Goal: Find specific page/section: Find specific page/section

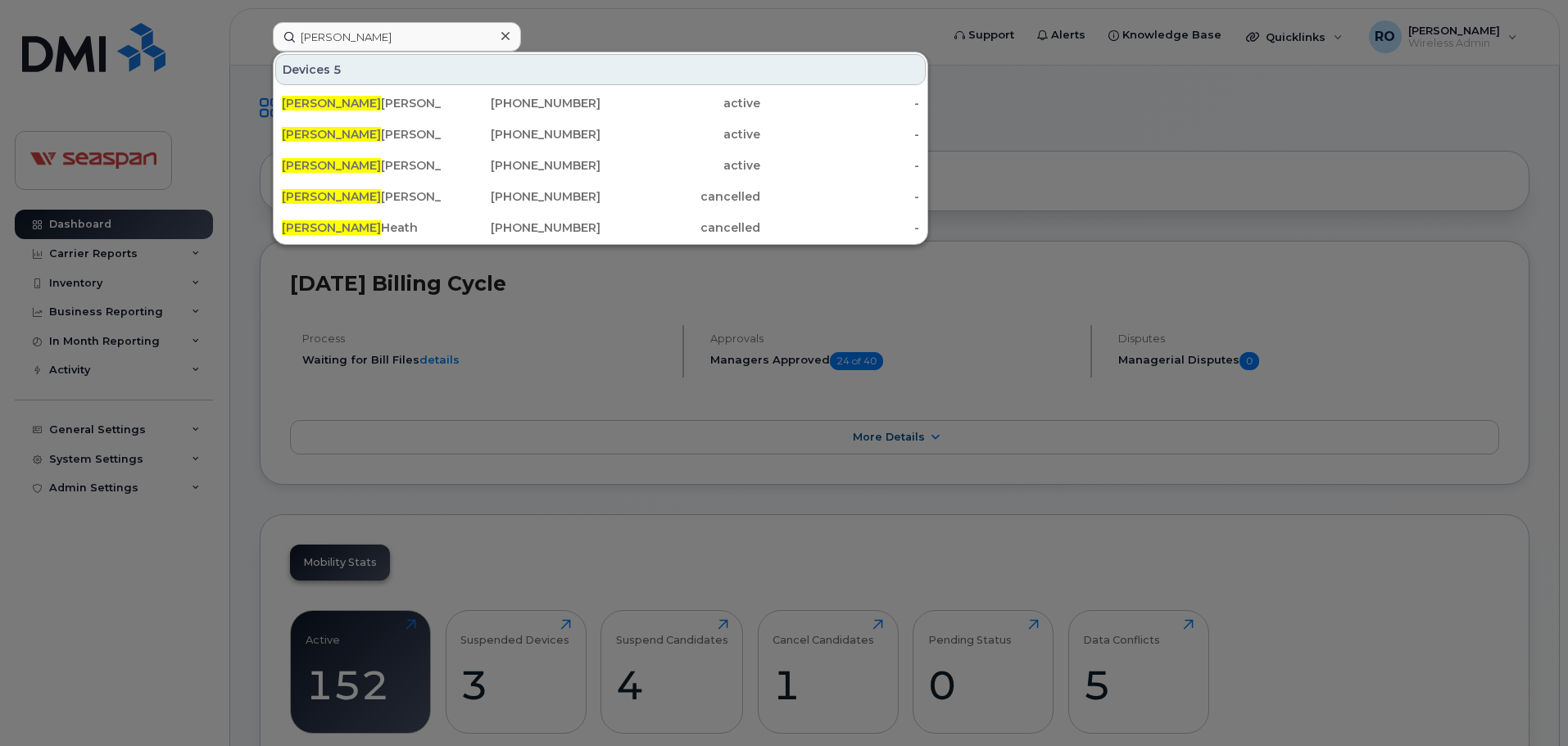
type input "alex"
click at [421, 95] on div "Alex Lobanov" at bounding box center [361, 103] width 159 height 30
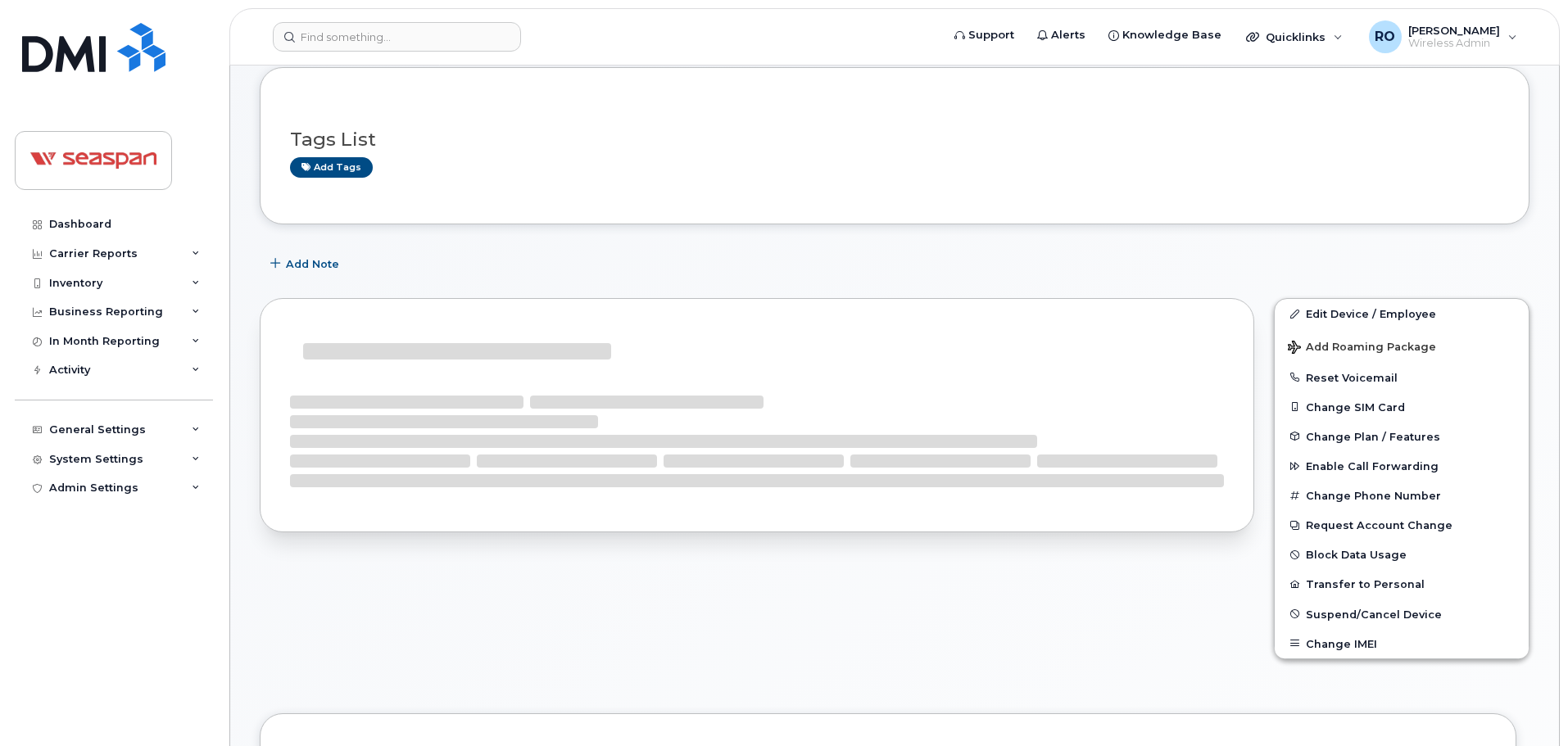
scroll to position [164, 0]
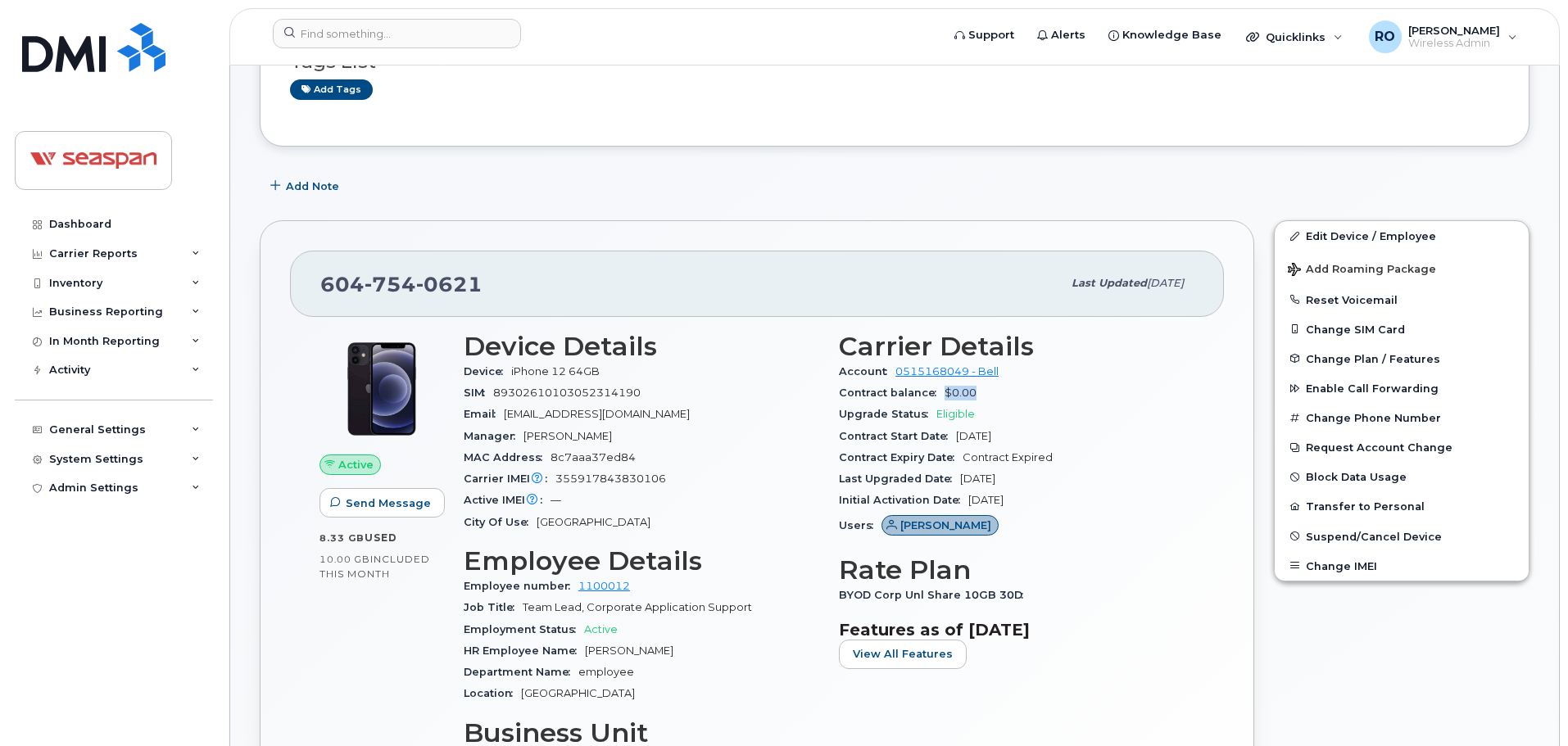
drag, startPoint x: 980, startPoint y: 394, endPoint x: 939, endPoint y: 393, distance: 41.0
click at [939, 393] on div "Contract balance $0.00" at bounding box center [1016, 393] width 356 height 21
click at [1004, 365] on div "Account 0515168049 - Bell" at bounding box center [1016, 372] width 356 height 21
drag, startPoint x: 559, startPoint y: 368, endPoint x: 483, endPoint y: 367, distance: 76.0
click at [483, 367] on div "Device iPhone 12 64GB" at bounding box center [641, 372] width 356 height 21
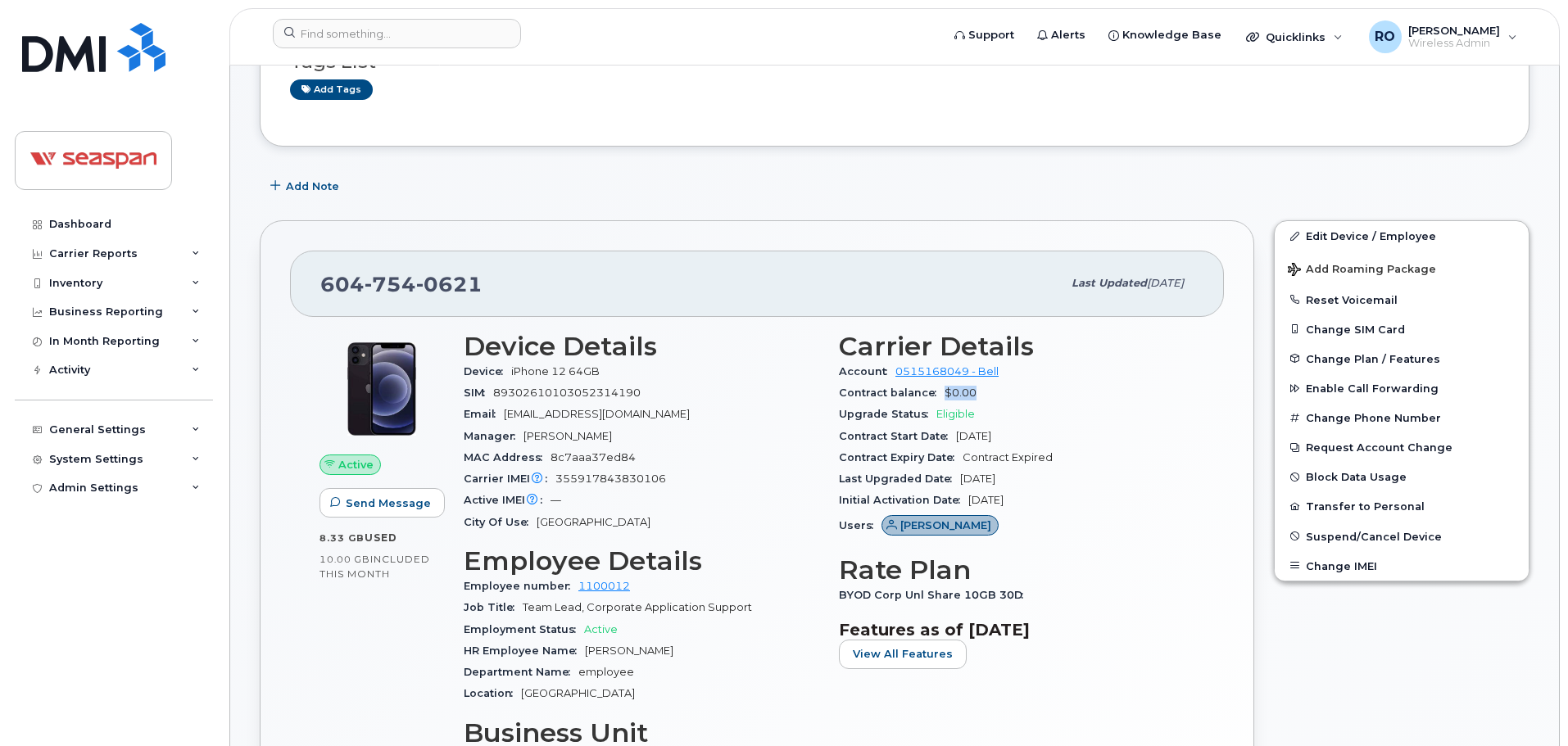
drag, startPoint x: 987, startPoint y: 396, endPoint x: 955, endPoint y: 412, distance: 35.8
click at [944, 403] on div "Contract balance $0.00" at bounding box center [1016, 393] width 356 height 21
click at [972, 413] on span "Eligible" at bounding box center [955, 414] width 39 height 13
